Goal: Transaction & Acquisition: Subscribe to service/newsletter

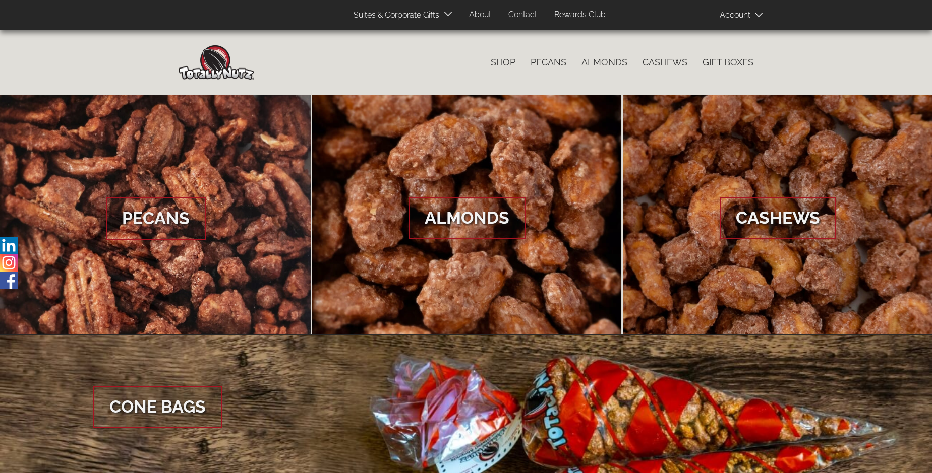
scroll to position [1507, 0]
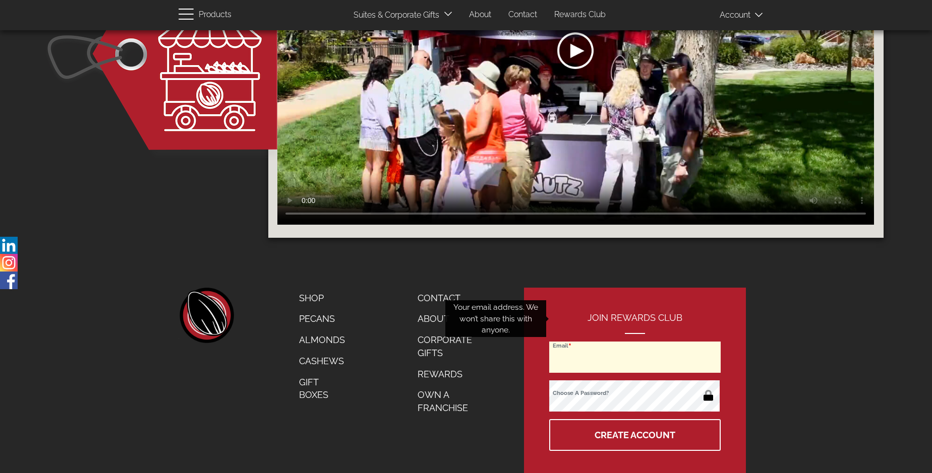
click at [635, 342] on input "Email" at bounding box center [634, 357] width 171 height 31
type input "[EMAIL_ADDRESS][DOMAIN_NAME]"
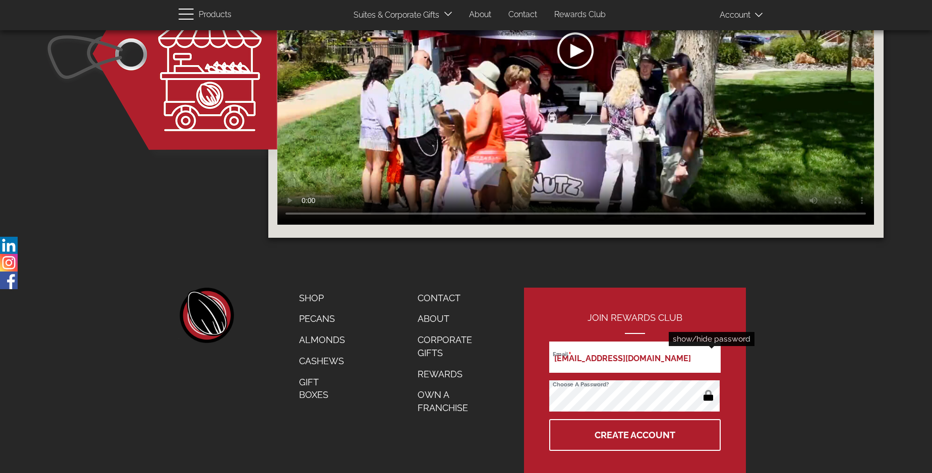
click at [708, 389] on button "button" at bounding box center [708, 397] width 20 height 16
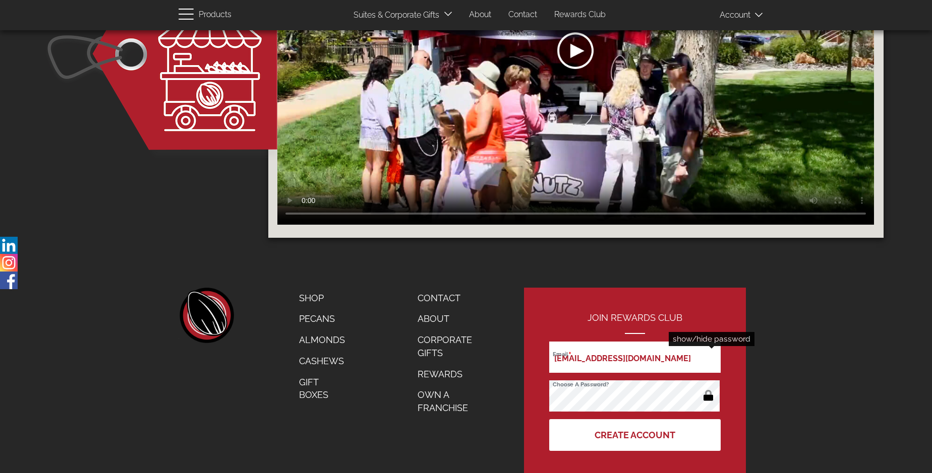
click at [635, 419] on button "Create Account" at bounding box center [634, 435] width 171 height 32
